Goal: Task Accomplishment & Management: Complete application form

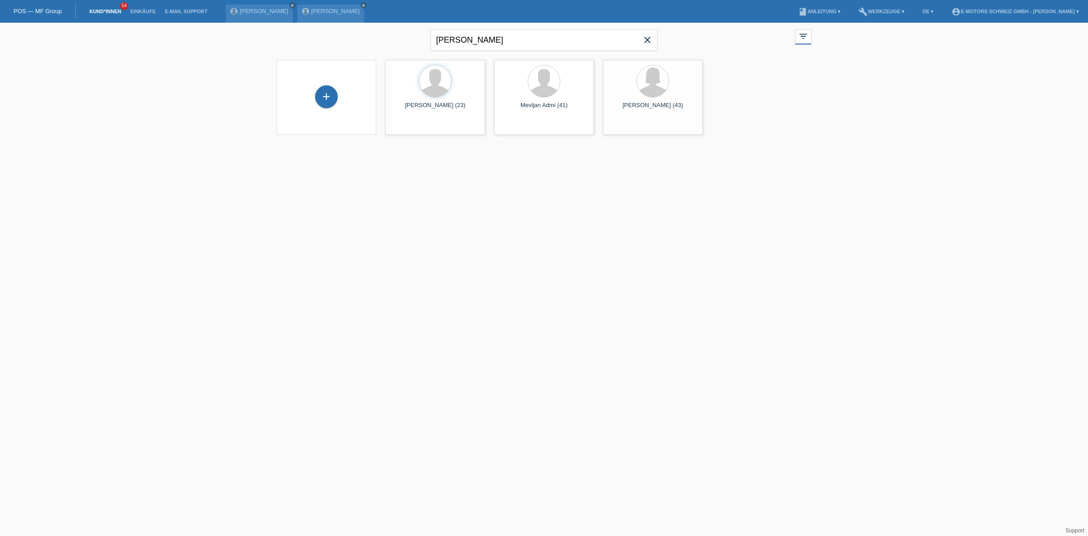
click at [148, 12] on link "Einkäufe" at bounding box center [143, 11] width 34 height 5
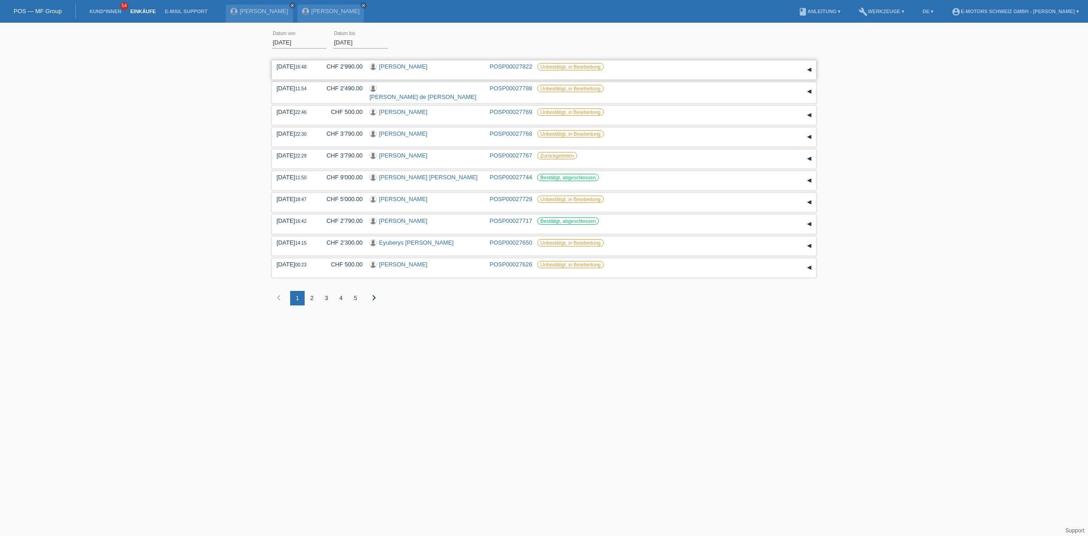
click at [406, 66] on link "[PERSON_NAME]" at bounding box center [403, 66] width 49 height 7
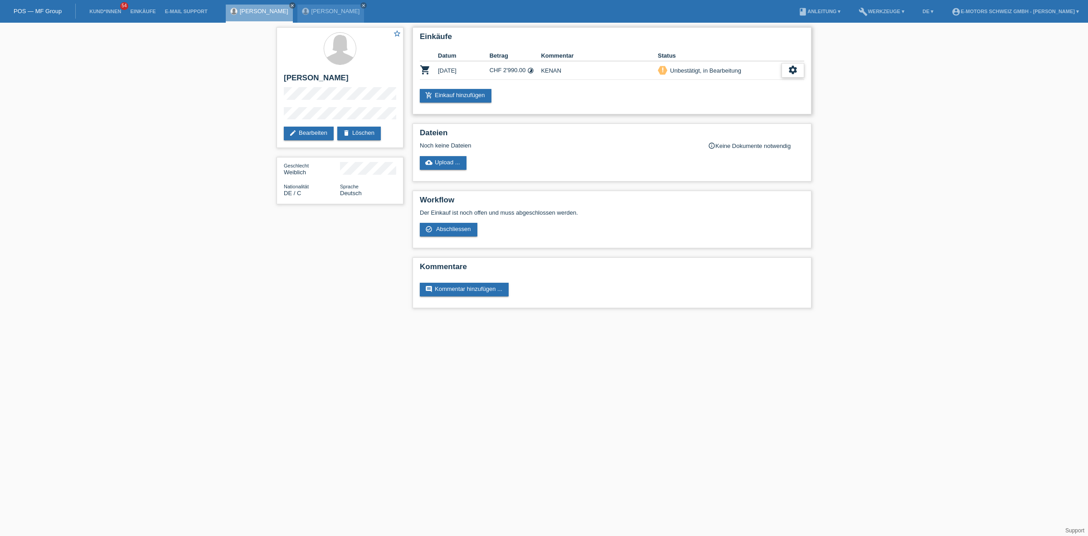
click at [799, 69] on div "settings" at bounding box center [793, 70] width 23 height 15
click at [715, 82] on span "Anzeigen" at bounding box center [714, 83] width 27 height 11
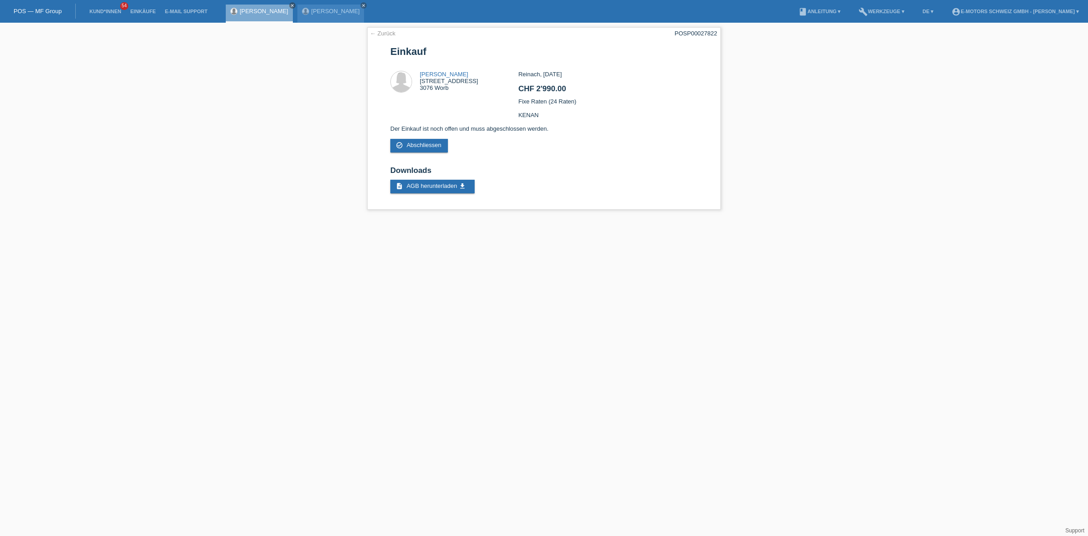
click at [263, 8] on link "[PERSON_NAME]" at bounding box center [264, 11] width 49 height 7
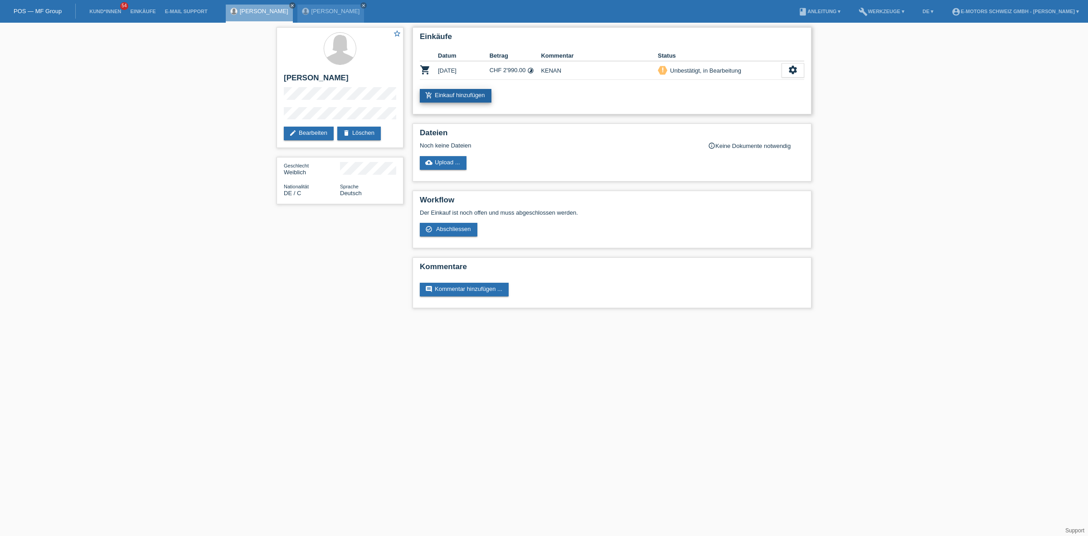
click at [452, 93] on link "add_shopping_cart Einkauf hinzufügen" at bounding box center [456, 96] width 72 height 14
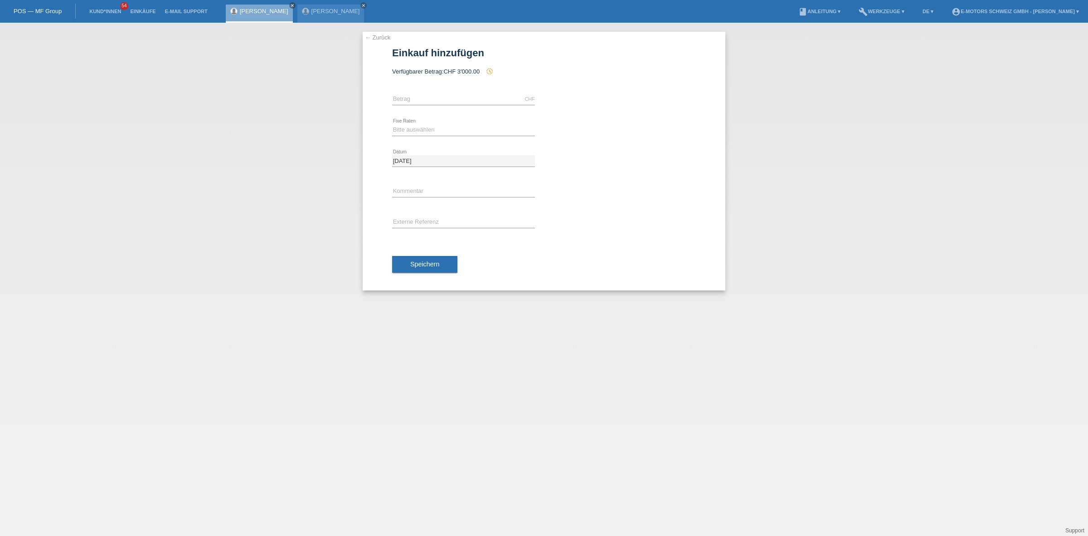
click at [255, 6] on div "[PERSON_NAME] close" at bounding box center [259, 14] width 67 height 18
click at [257, 9] on link "[PERSON_NAME]" at bounding box center [264, 11] width 49 height 7
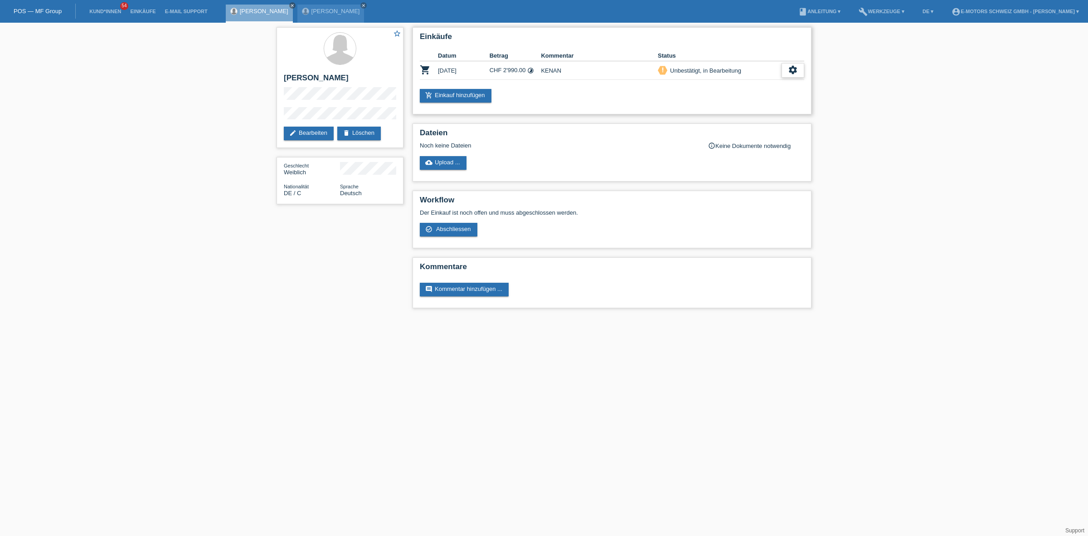
click at [787, 68] on div "settings" at bounding box center [793, 70] width 23 height 15
click at [712, 110] on span "Abschliessen" at bounding box center [720, 110] width 38 height 11
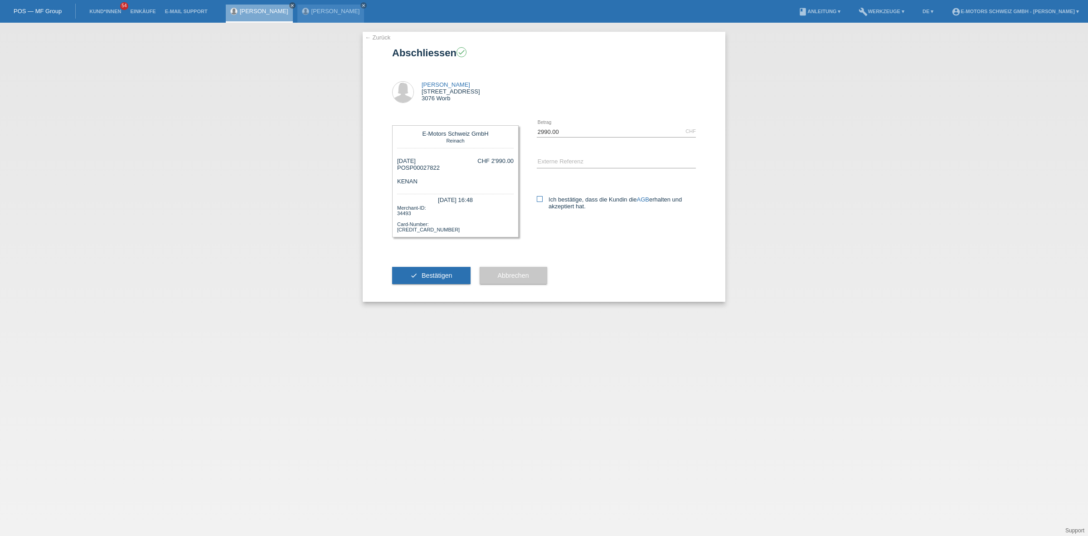
click at [541, 196] on icon at bounding box center [540, 199] width 6 height 6
click at [541, 196] on input "Ich bestätige, dass die Kundin die AGB erhalten und akzeptiert hat." at bounding box center [540, 199] width 6 height 6
checkbox input "true"
click at [413, 273] on button "check Bestätigen" at bounding box center [431, 275] width 78 height 17
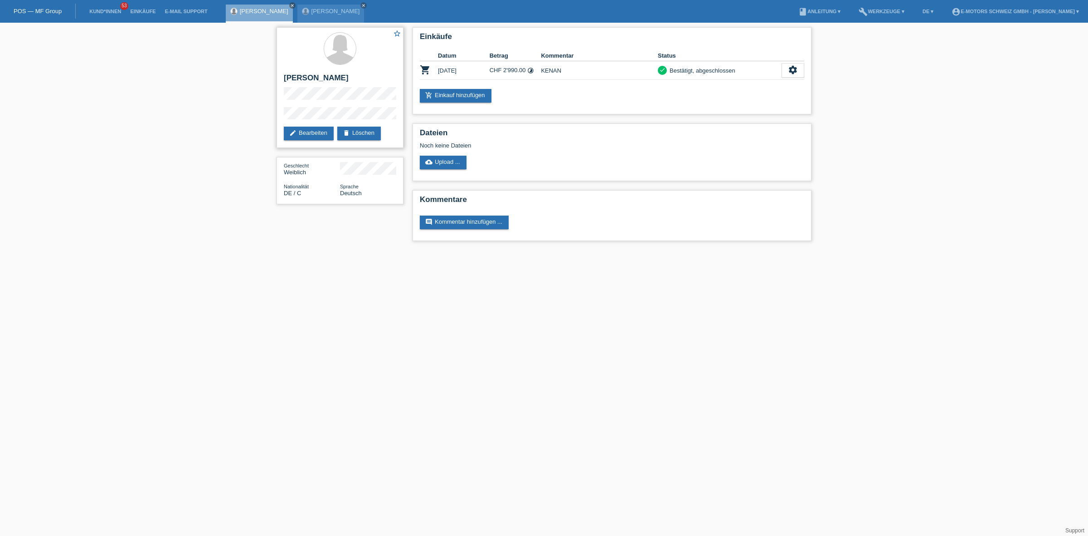
click at [286, 78] on h2 "[PERSON_NAME]" at bounding box center [340, 80] width 112 height 14
drag, startPoint x: 286, startPoint y: 78, endPoint x: 327, endPoint y: 75, distance: 41.0
click at [327, 75] on h2 "[PERSON_NAME]" at bounding box center [340, 80] width 112 height 14
copy h2 "[PERSON_NAME]"
click at [112, 9] on link "Kund*innen" at bounding box center [105, 11] width 41 height 5
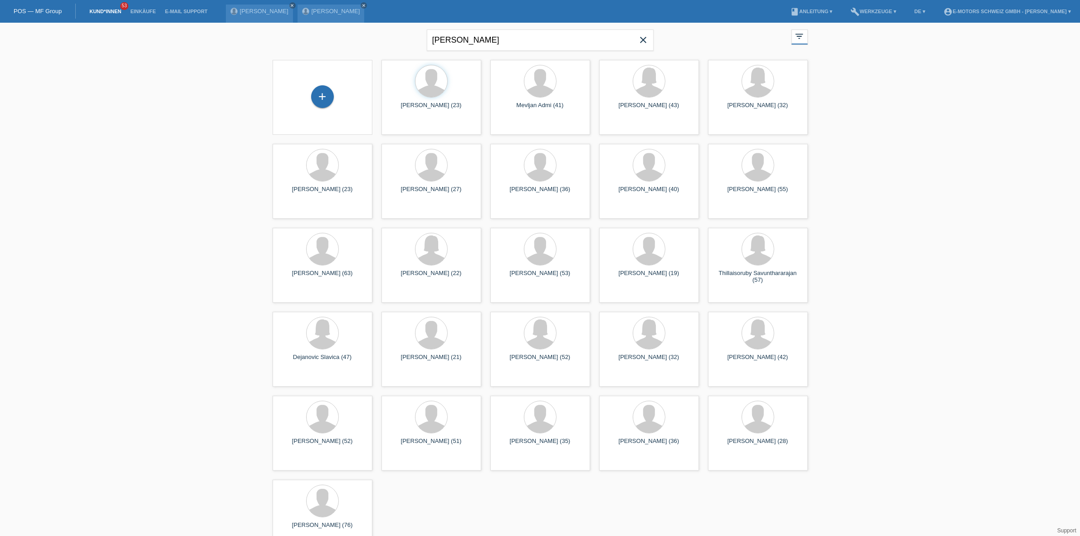
click at [647, 41] on icon "close" at bounding box center [643, 39] width 11 height 11
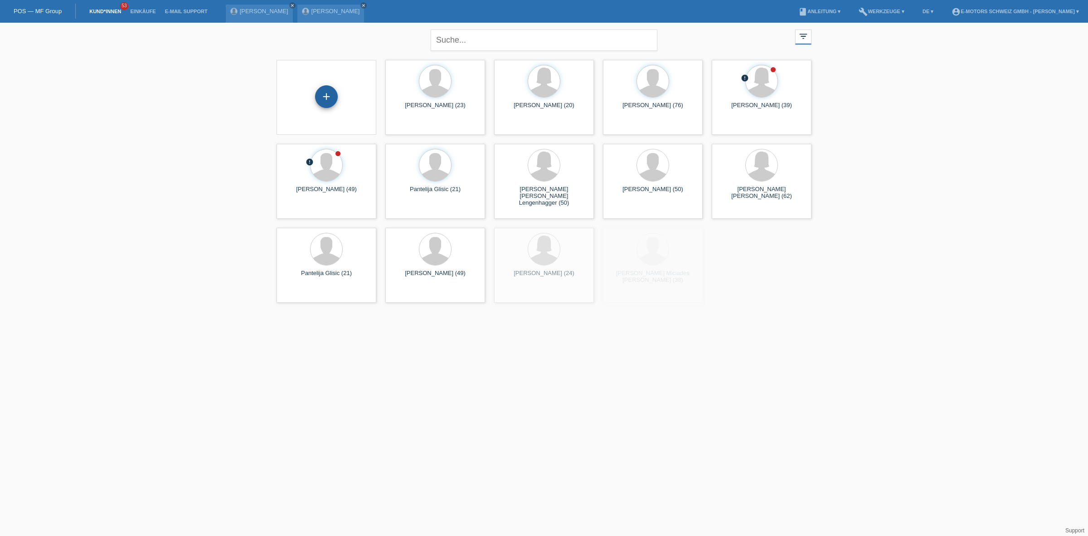
click at [323, 92] on div "+" at bounding box center [326, 96] width 23 height 23
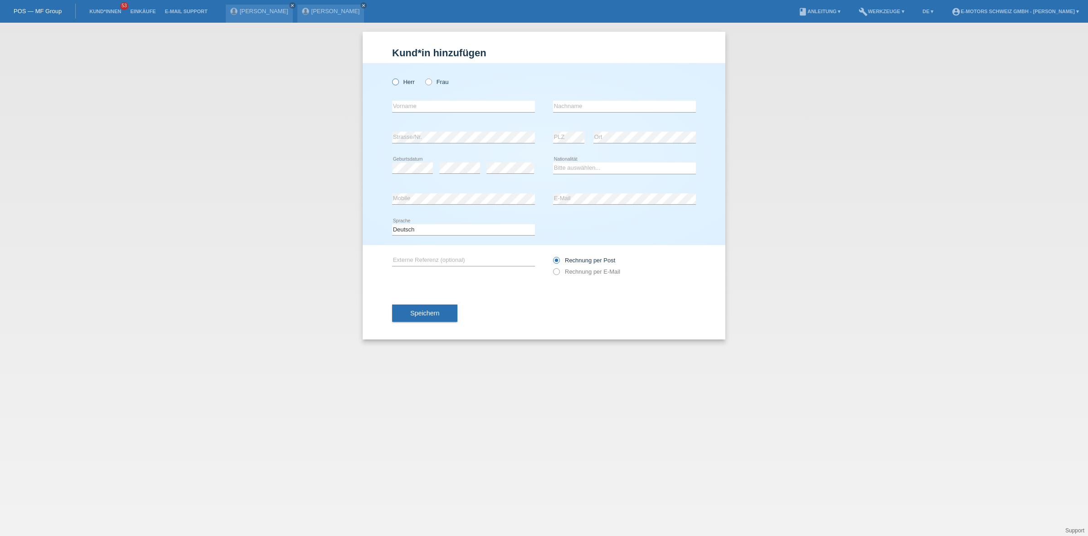
click at [401, 83] on label "Herr" at bounding box center [403, 81] width 23 height 7
click at [398, 83] on input "Herr" at bounding box center [395, 81] width 6 height 6
radio input "true"
click at [590, 164] on select "Bitte auswählen... Schweiz Deutschland Liechtenstein Österreich ------------ Af…" at bounding box center [624, 167] width 143 height 11
select select "IT"
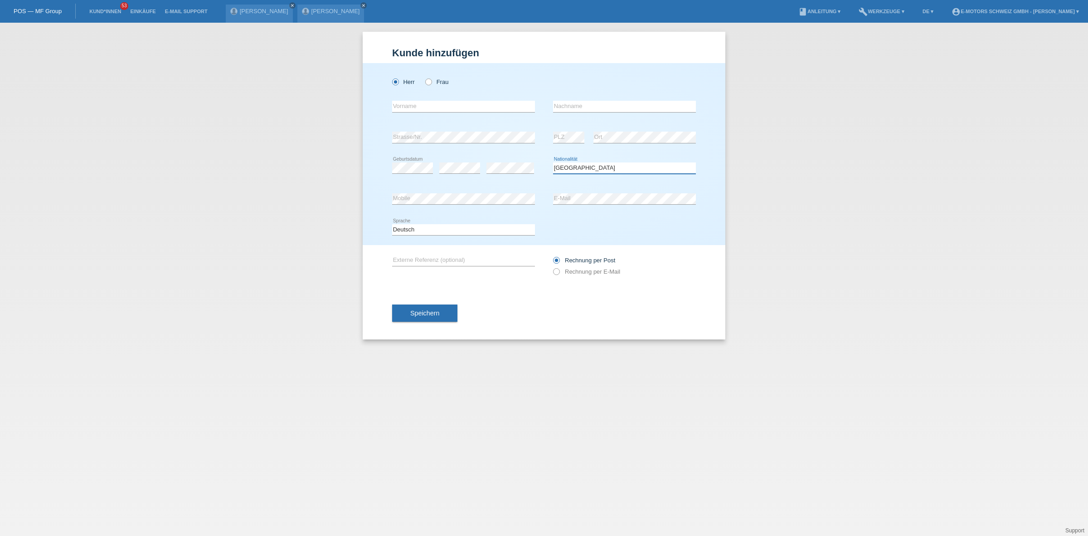
click at [553, 162] on select "Bitte auswählen... Schweiz Deutschland Liechtenstein Österreich ------------ Af…" at bounding box center [624, 167] width 143 height 11
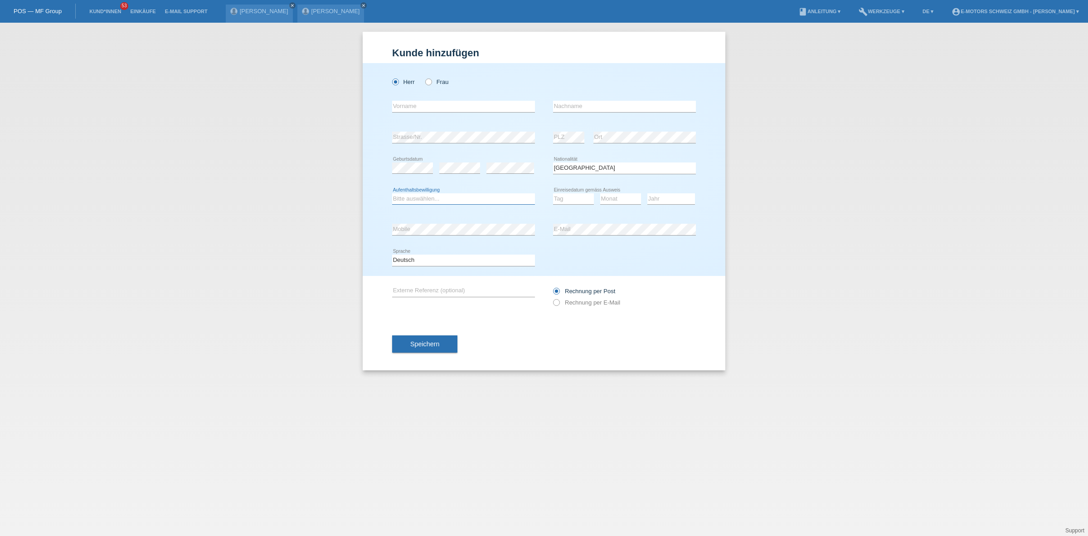
click at [425, 196] on select "Bitte auswählen... C B B - Flüchtlingsstatus Andere" at bounding box center [463, 198] width 143 height 11
click at [407, 197] on select "Bitte auswählen... C B B - Flüchtlingsstatus Andere" at bounding box center [463, 198] width 143 height 11
select select "C"
click at [392, 193] on select "Bitte auswählen... C B B - Flüchtlingsstatus Andere" at bounding box center [463, 198] width 143 height 11
click at [428, 110] on input "text" at bounding box center [463, 106] width 143 height 11
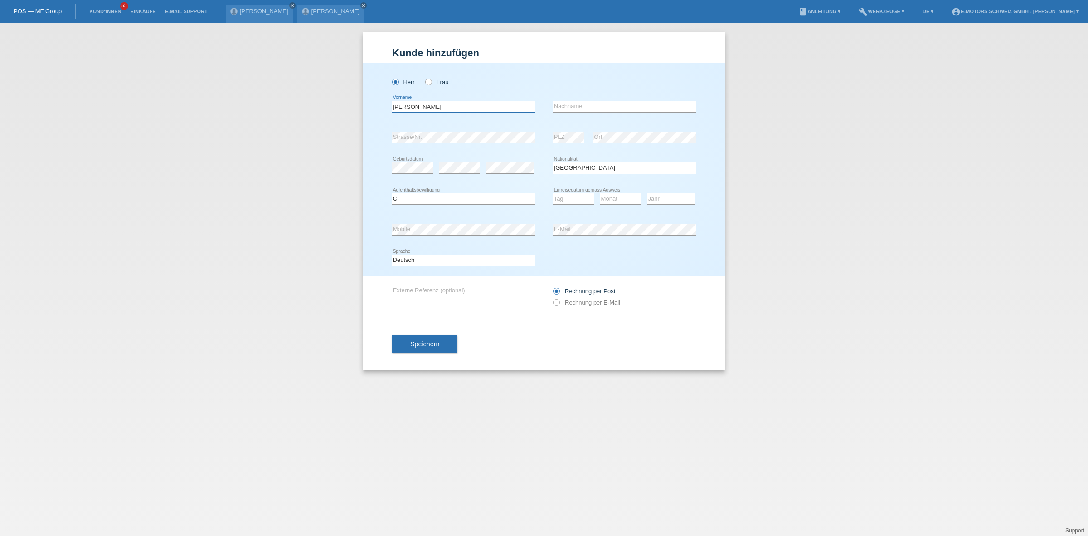
type input "Alessandro"
type input "Caruso"
drag, startPoint x: 565, startPoint y: 196, endPoint x: 566, endPoint y: 202, distance: 6.0
click at [565, 196] on select "Tag 01 02 03 04 05 06 07 08 09 10 11" at bounding box center [573, 198] width 41 height 11
select select "01"
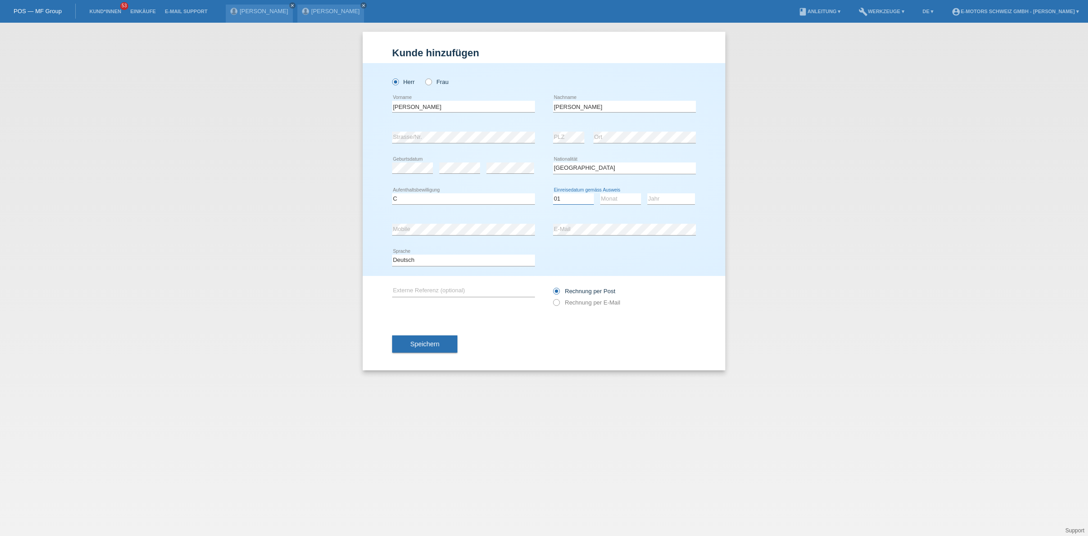
click at [553, 193] on select "Tag 01 02 03 04 05 06 07 08 09 10 11" at bounding box center [573, 198] width 41 height 11
click at [622, 190] on div "Monat 01 02 03 04 05 06 07 08 09 10 11 12 error" at bounding box center [620, 199] width 41 height 31
click at [617, 198] on select "Monat 01 02 03 04 05 06 07 08 09 10 11" at bounding box center [620, 198] width 41 height 11
select select "08"
click at [600, 193] on select "Monat 01 02 03 04 05 06 07 08 09 10 11" at bounding box center [620, 198] width 41 height 11
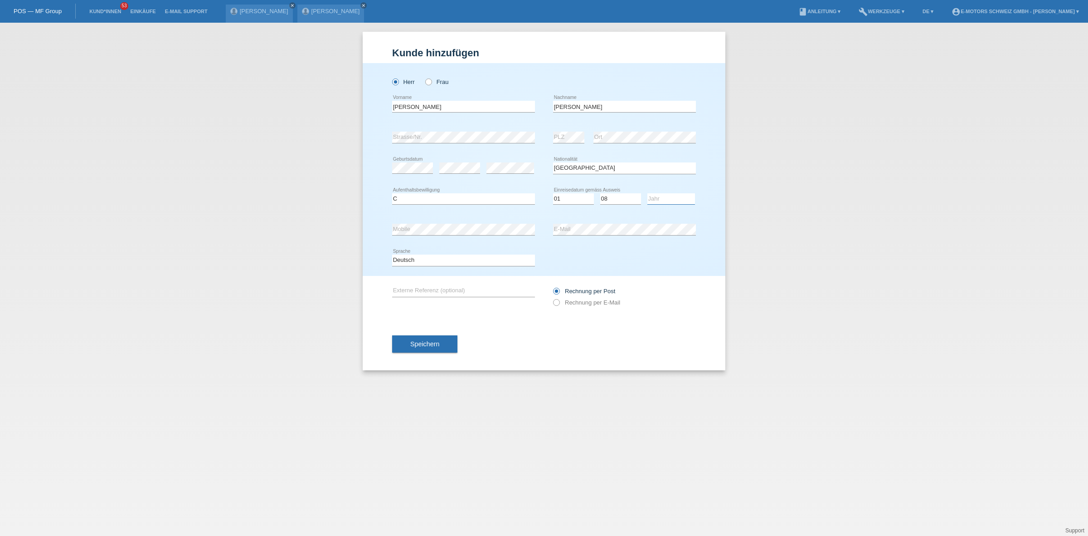
click at [657, 198] on select "Jahr 2025 2024 2023 2022 2021 2020 2019 2018 2017 2016 2015 2014 2013 2012 2011…" at bounding box center [672, 198] width 48 height 11
select select "2011"
click at [648, 193] on select "Jahr 2025 2024 2023 2022 2021 2020 2019 2018 2017 2016 2015 2014 2013 2012 2011…" at bounding box center [672, 198] width 48 height 11
click at [468, 222] on div "error Mobile" at bounding box center [463, 229] width 143 height 31
click at [518, 228] on div "error Mobile error E-Mail" at bounding box center [544, 229] width 304 height 31
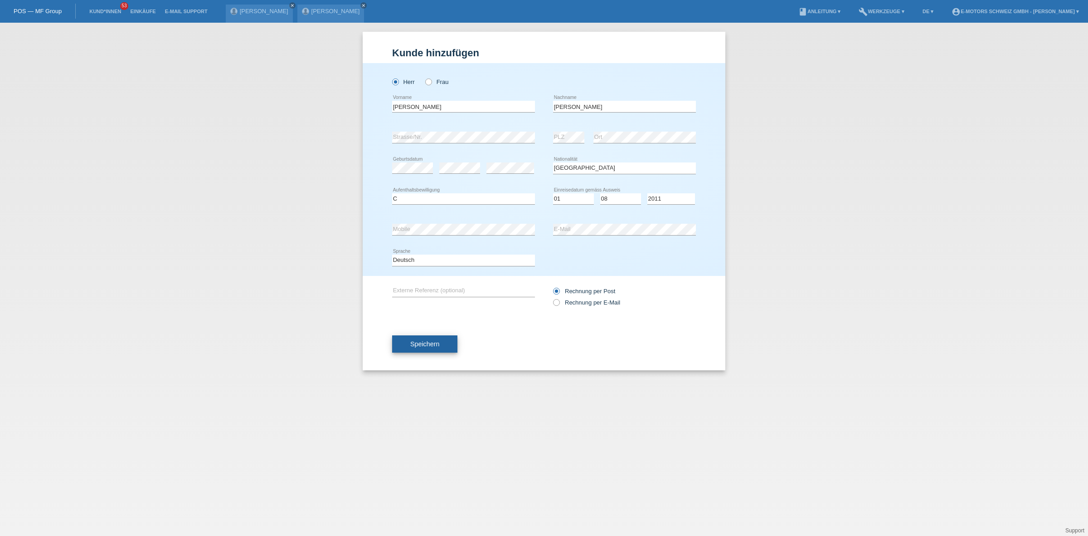
click at [423, 340] on span "Speichern" at bounding box center [424, 343] width 29 height 7
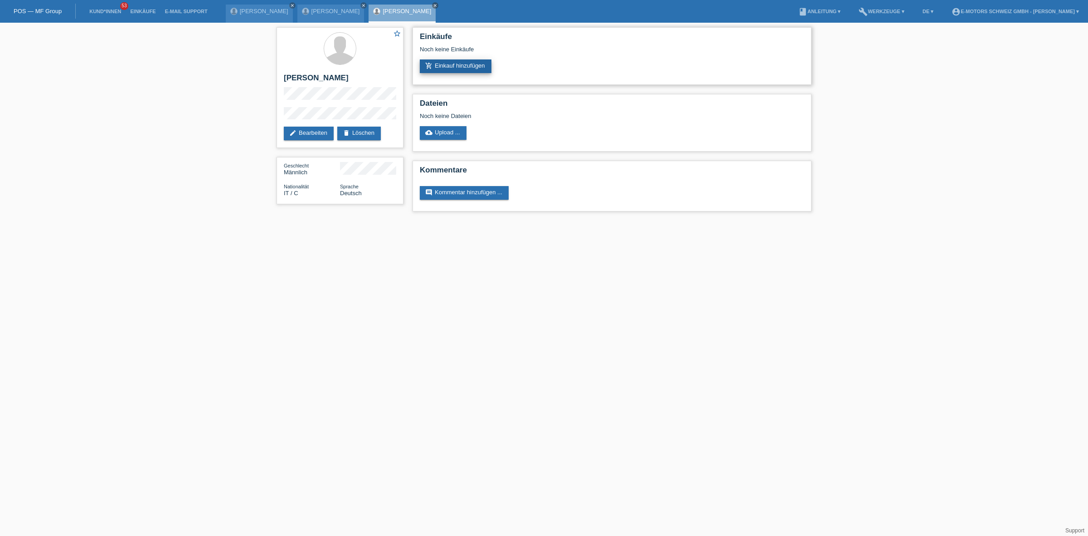
click at [447, 66] on link "add_shopping_cart Einkauf hinzufügen" at bounding box center [456, 66] width 72 height 14
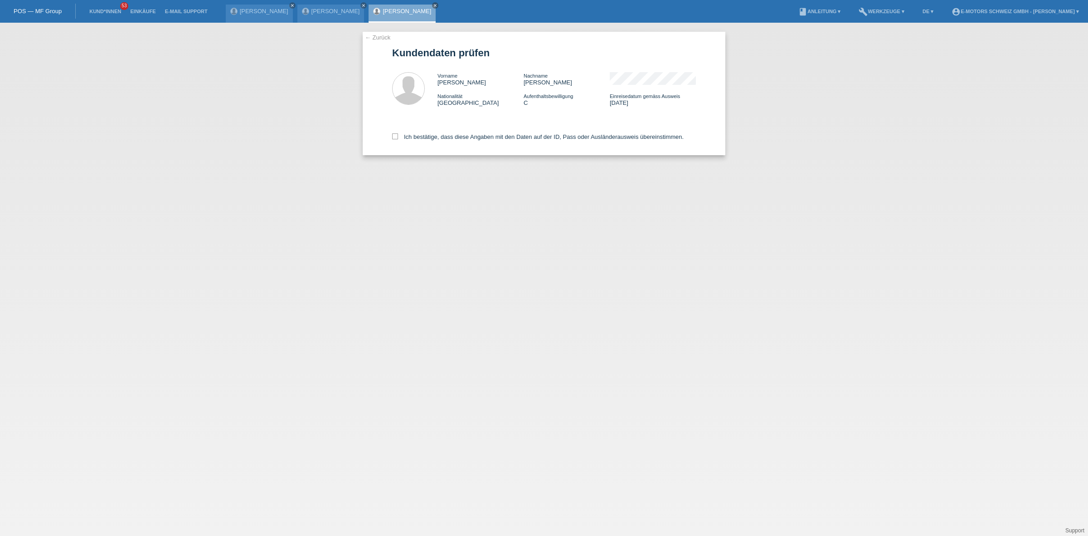
click at [429, 141] on div "Ich bestätige, dass diese Angaben mit den Daten auf der ID, Pass oder Ausländer…" at bounding box center [544, 135] width 304 height 40
click at [429, 138] on label "Ich bestätige, dass diese Angaben mit den Daten auf der ID, Pass oder Ausländer…" at bounding box center [538, 136] width 292 height 7
click at [398, 138] on input "Ich bestätige, dass diese Angaben mit den Daten auf der ID, Pass oder Ausländer…" at bounding box center [395, 136] width 6 height 6
checkbox input "true"
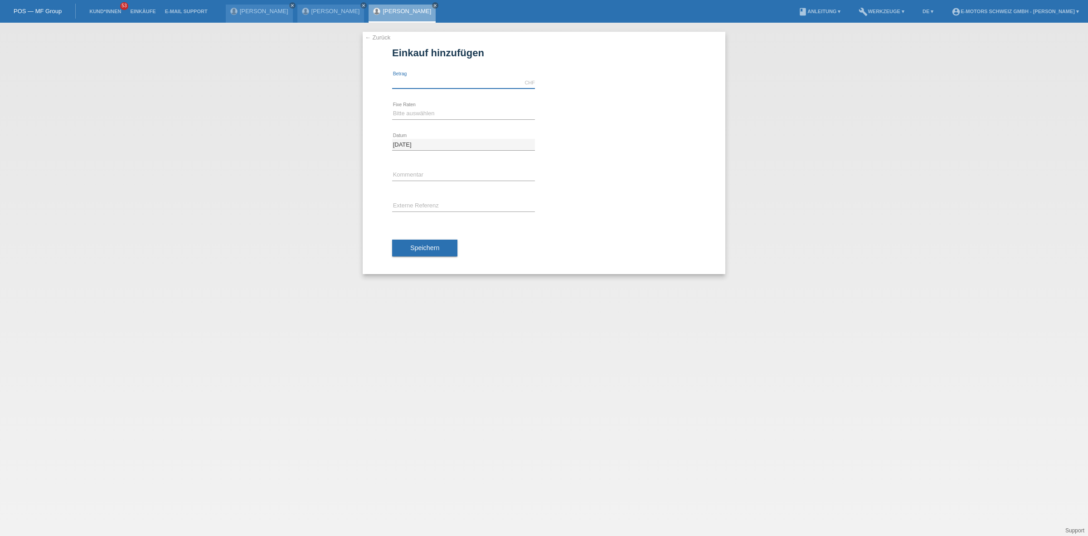
click at [419, 86] on input "text" at bounding box center [463, 82] width 143 height 11
type input "4590.00"
click at [414, 113] on select "Bitte auswählen 12 Raten 24 Raten 36 Raten 48 Raten" at bounding box center [463, 113] width 143 height 11
select select "214"
click at [392, 108] on select "Bitte auswählen 12 Raten 24 Raten 36 Raten 48 Raten" at bounding box center [463, 113] width 143 height 11
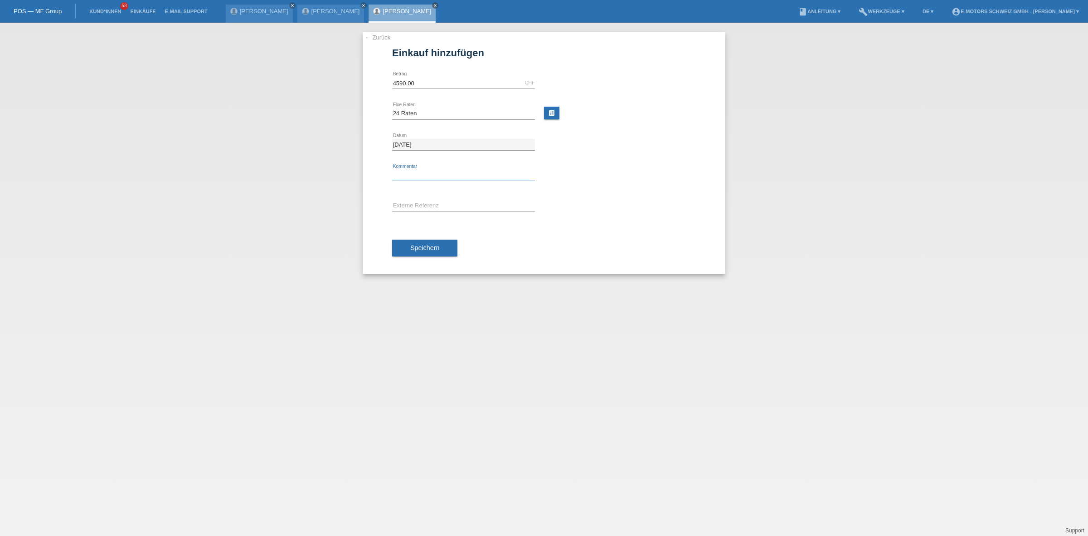
click at [416, 170] on input "text" at bounding box center [463, 175] width 143 height 11
type input "KENAN"
click at [433, 249] on span "Speichern" at bounding box center [424, 247] width 29 height 7
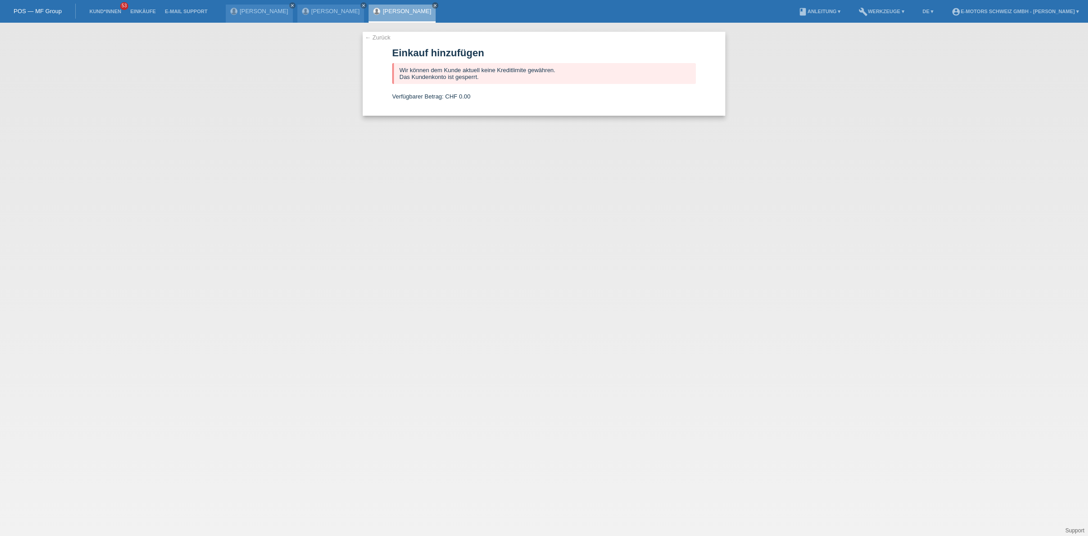
click at [386, 11] on link "Alessandro Caruso" at bounding box center [407, 11] width 49 height 7
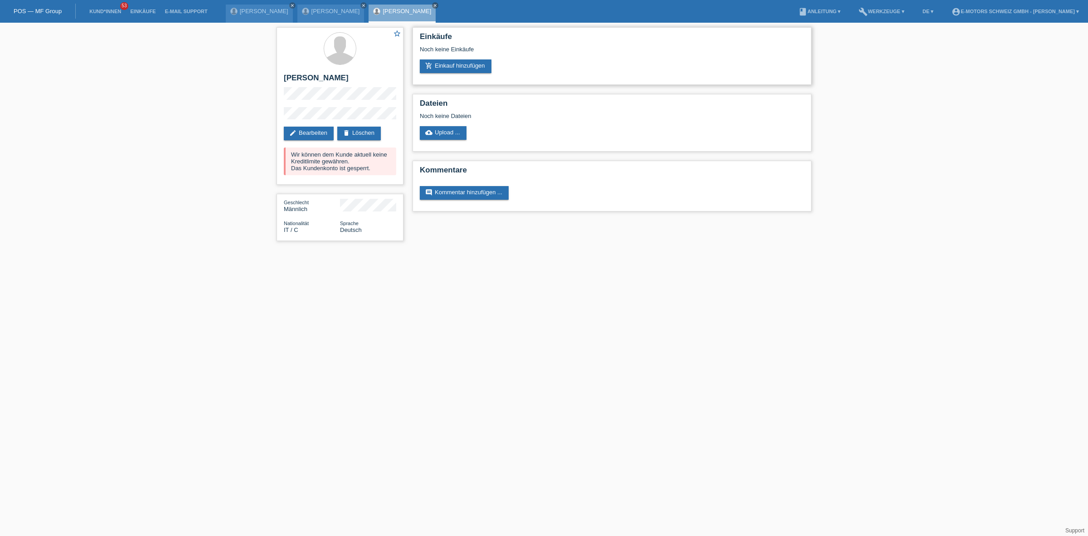
click at [453, 58] on div "Noch keine Einkäufe" at bounding box center [612, 53] width 385 height 14
click at [453, 62] on link "add_shopping_cart Einkauf hinzufügen" at bounding box center [456, 66] width 72 height 14
